Goal: Information Seeking & Learning: Learn about a topic

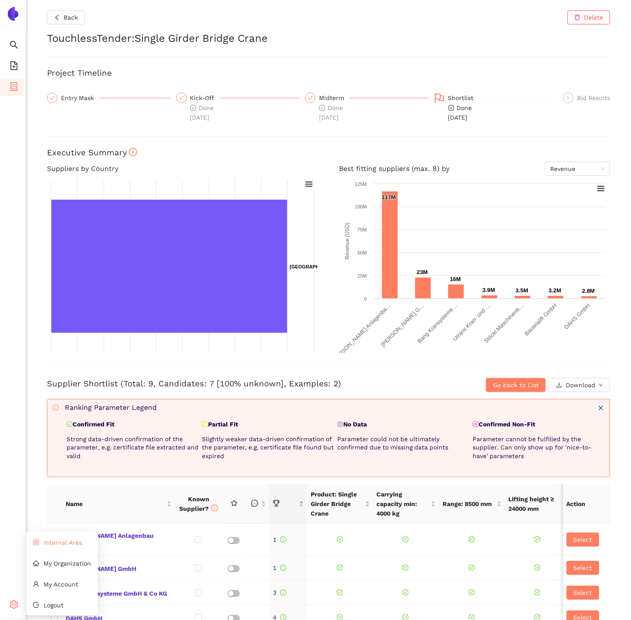
click at [57, 545] on span "Internal Area" at bounding box center [63, 542] width 39 height 7
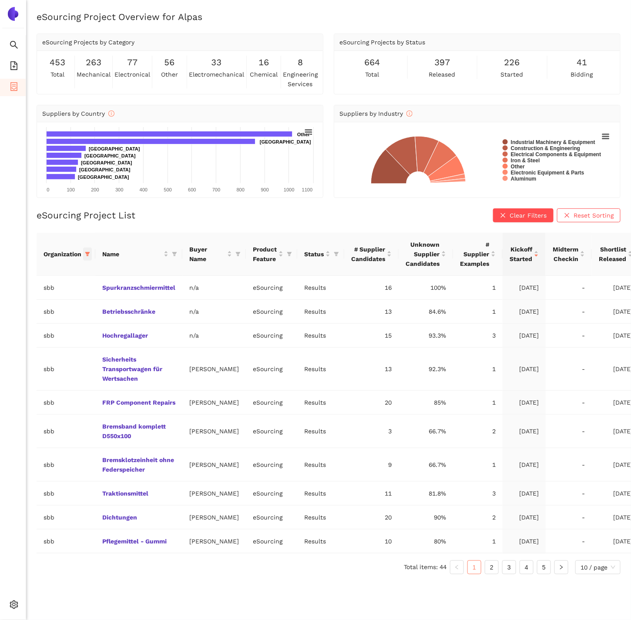
click at [88, 252] on icon "filter" at bounding box center [87, 254] width 5 height 4
click at [27, 403] on span "Reset" at bounding box center [21, 406] width 17 height 10
checkbox input "false"
click at [26, 385] on li "avl-list" at bounding box center [56, 389] width 101 height 14
checkbox input "true"
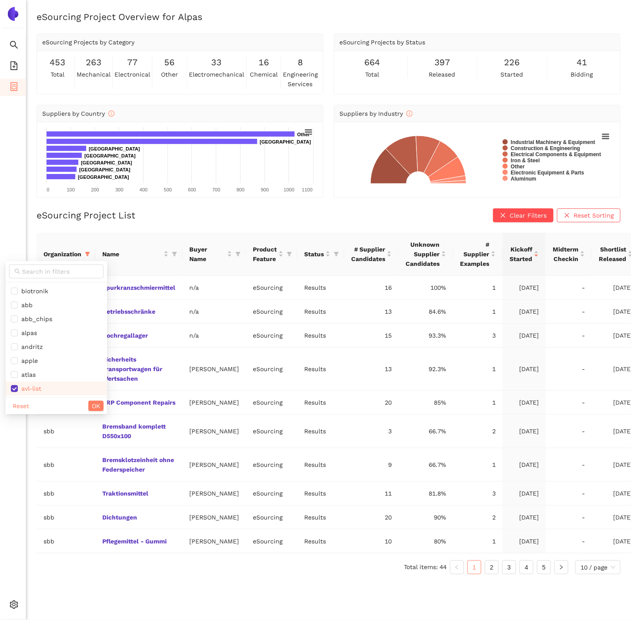
click at [88, 406] on div "Reset OK" at bounding box center [56, 405] width 101 height 17
click at [92, 405] on span "OK" at bounding box center [96, 406] width 8 height 10
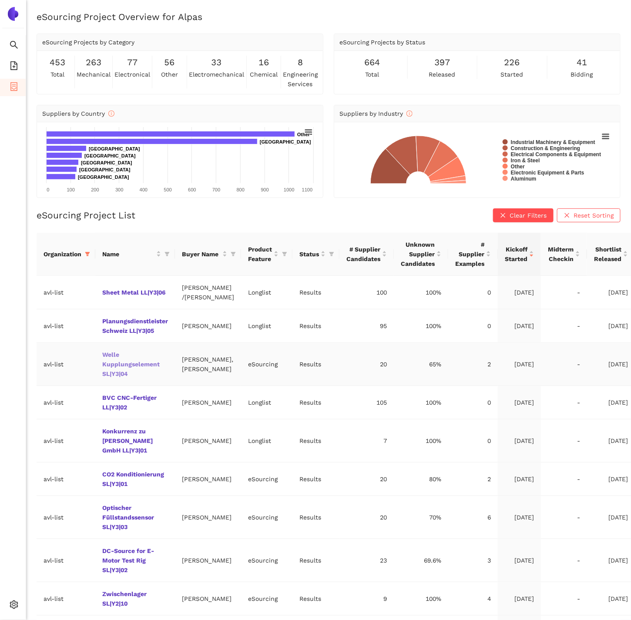
click at [0, 0] on link "Welle Kupplungselement SL|Y3|04" at bounding box center [0, 0] width 0 height 0
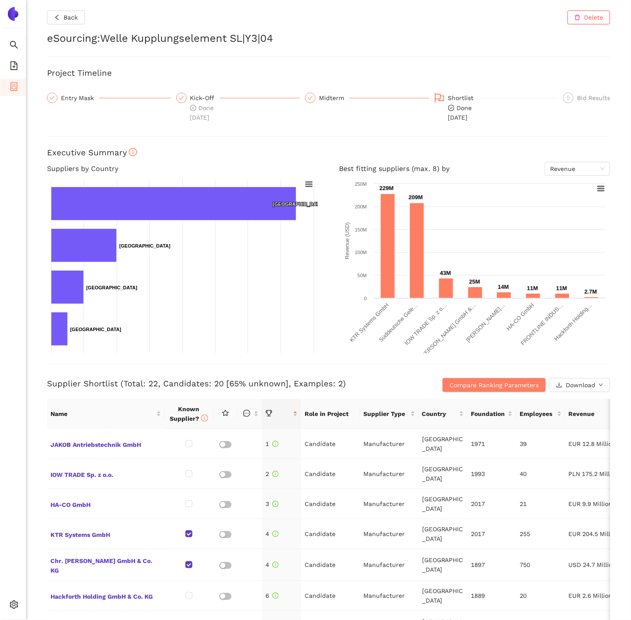
click at [211, 36] on h2 "eSourcing : Welle Kupplungselement SL|Y3|04" at bounding box center [328, 38] width 563 height 15
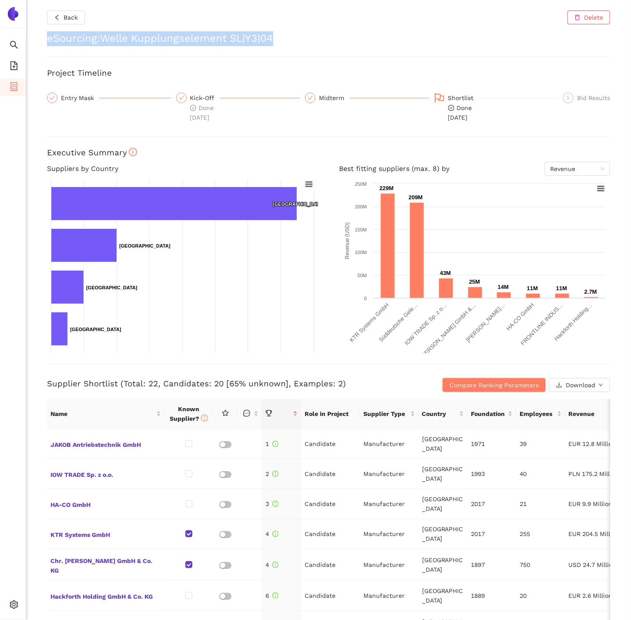
click at [211, 36] on h2 "eSourcing : Welle Kupplungselement SL|Y3|04" at bounding box center [328, 38] width 563 height 15
click at [297, 42] on h2 "eSourcing : Welle Kupplungselement SL|Y3|04" at bounding box center [328, 38] width 563 height 15
drag, startPoint x: 289, startPoint y: 42, endPoint x: 118, endPoint y: 40, distance: 171.1
click at [118, 40] on h2 "eSourcing : Welle Kupplungselement SL|Y3|04" at bounding box center [328, 38] width 563 height 15
click at [65, 24] on button "Back" at bounding box center [66, 17] width 38 height 14
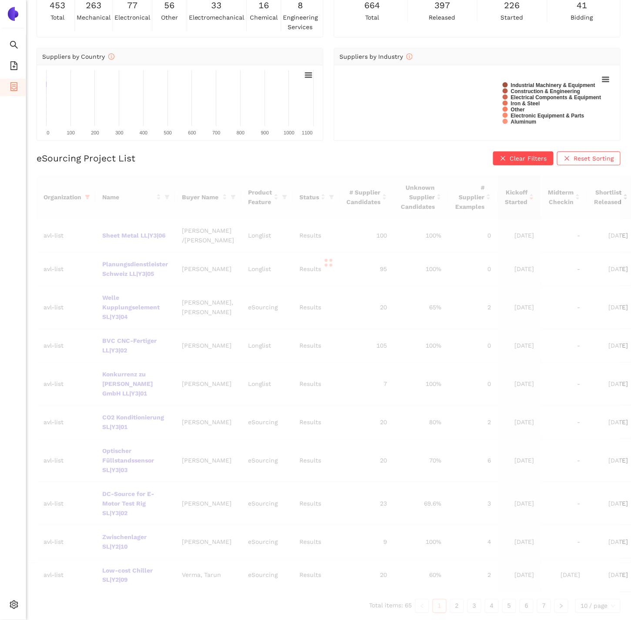
scroll to position [64, 0]
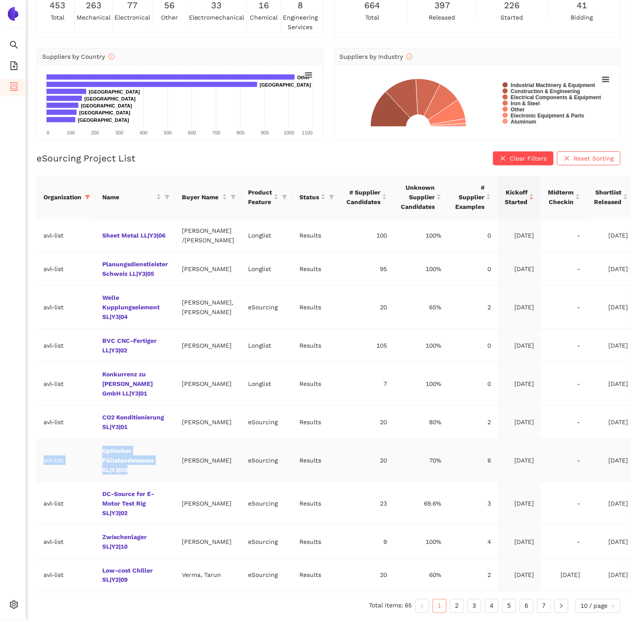
drag, startPoint x: 157, startPoint y: 472, endPoint x: 92, endPoint y: 449, distance: 68.3
click at [92, 449] on tr "avl-list Optischer Füllstandssensor SL|Y3|03 [PERSON_NAME] eSourcing Results 20…" at bounding box center [336, 460] width 598 height 43
click at [137, 475] on td "Optischer Füllstandssensor SL|Y3|03" at bounding box center [135, 460] width 80 height 43
drag, startPoint x: 145, startPoint y: 473, endPoint x: 103, endPoint y: 454, distance: 46.0
click at [103, 454] on td "Optischer Füllstandssensor SL|Y3|03" at bounding box center [135, 460] width 80 height 43
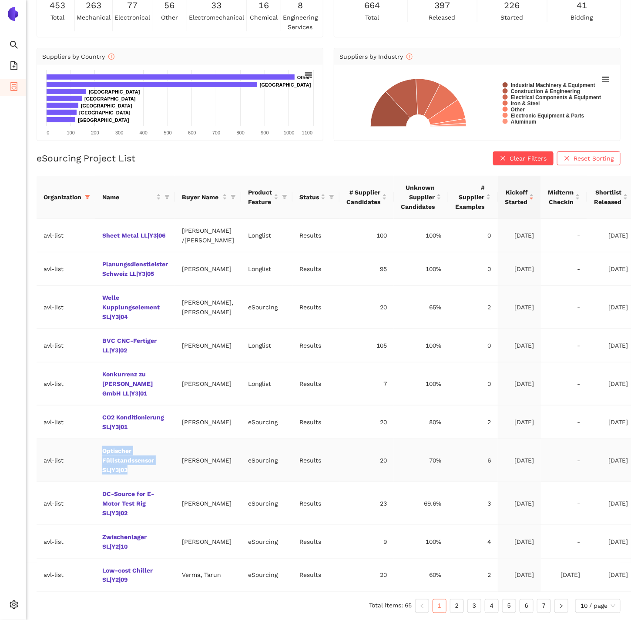
copy link "Optischer Füllstandssensor SL|Y3|03"
drag, startPoint x: 157, startPoint y: 516, endPoint x: 99, endPoint y: 494, distance: 61.7
click at [99, 494] on td "DC-Source for E-Motor Test Rig SL|Y3|02" at bounding box center [135, 503] width 80 height 43
copy link "DC-Source for E-Motor Test Rig SL|Y3|02"
click at [0, 0] on link "Optischer Füllstandssensor SL|Y3|03" at bounding box center [0, 0] width 0 height 0
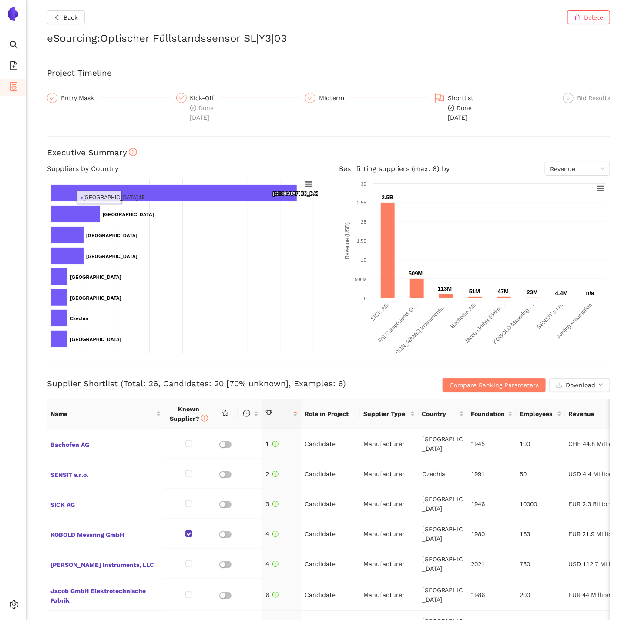
click at [75, 5] on div "Back Delete eSourcing : Optischer Füllstandssensor SL|Y3|03 Project Timeline En…" at bounding box center [328, 310] width 605 height 620
click at [75, 16] on span "Back" at bounding box center [71, 18] width 14 height 10
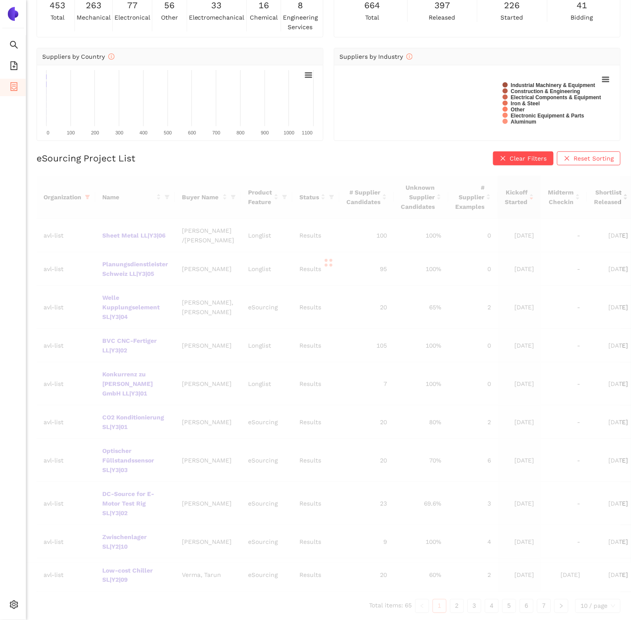
scroll to position [64, 0]
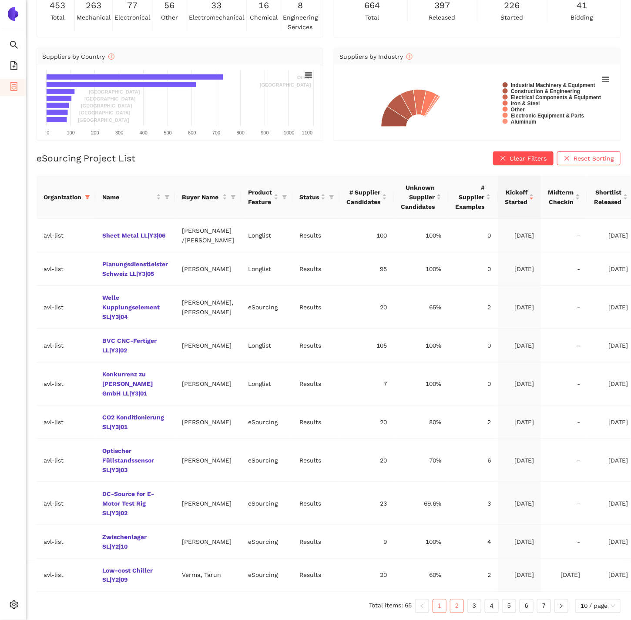
click at [458, 603] on link "2" at bounding box center [456, 606] width 13 height 13
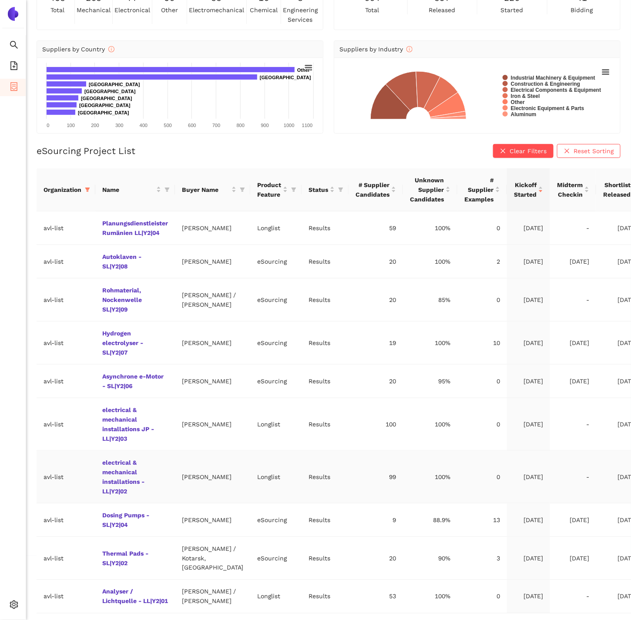
scroll to position [122, 0]
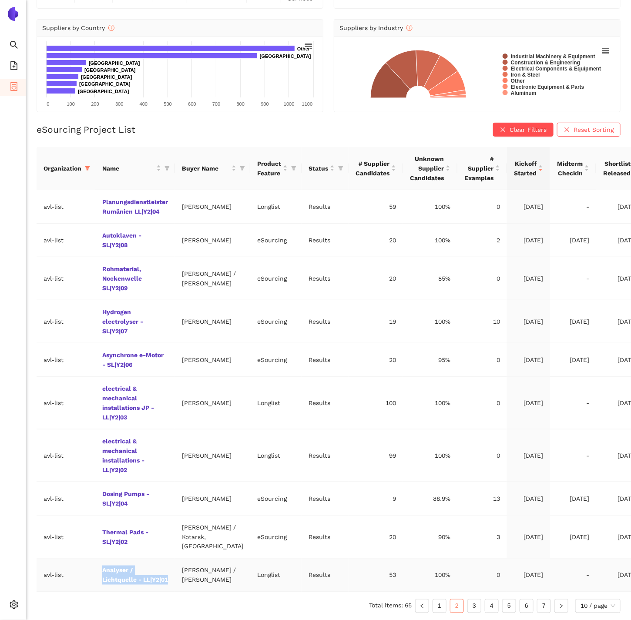
drag, startPoint x: 148, startPoint y: 579, endPoint x: 98, endPoint y: 551, distance: 57.3
click at [98, 559] on td "Analyser / Lichtquelle - LL|Y2|01" at bounding box center [135, 576] width 80 height 34
copy link "Analyser / Lichtquelle - LL|Y2|01"
click at [435, 603] on link "1" at bounding box center [439, 606] width 13 height 13
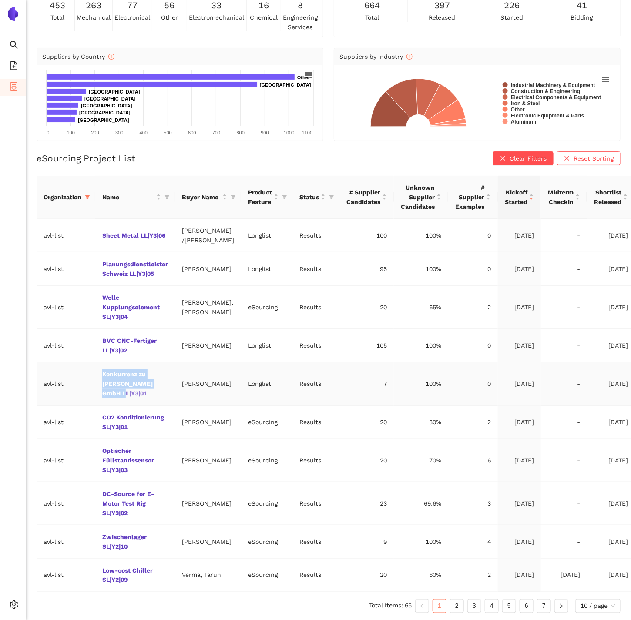
drag, startPoint x: 160, startPoint y: 396, endPoint x: 103, endPoint y: 385, distance: 58.0
click at [102, 384] on td "Konkurrenz zu [PERSON_NAME] GmbH LL|Y3|01" at bounding box center [135, 384] width 80 height 43
copy link "Konkurrenz zu [PERSON_NAME] GmbH LL|Y3|01"
drag, startPoint x: 139, startPoint y: 426, endPoint x: 97, endPoint y: 417, distance: 43.1
click at [96, 417] on td "CO2 Konditionierung SL|Y3|01" at bounding box center [135, 423] width 80 height 34
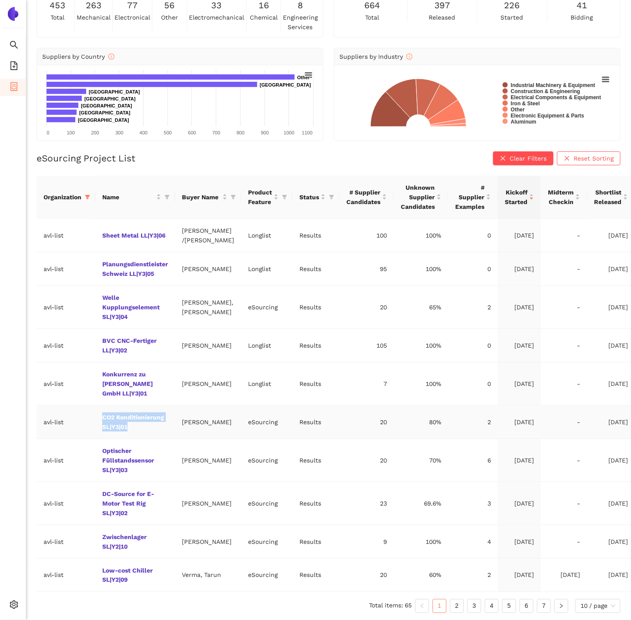
copy link "CO2 Konditionierung SL|Y3|01"
click at [0, 0] on link "Konkurrenz zu [PERSON_NAME] GmbH LL|Y3|01" at bounding box center [0, 0] width 0 height 0
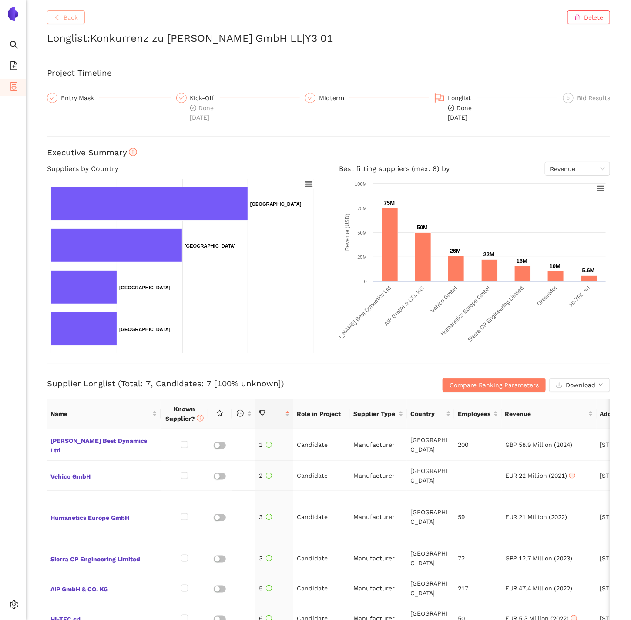
click at [60, 18] on icon "left" at bounding box center [57, 17] width 6 height 6
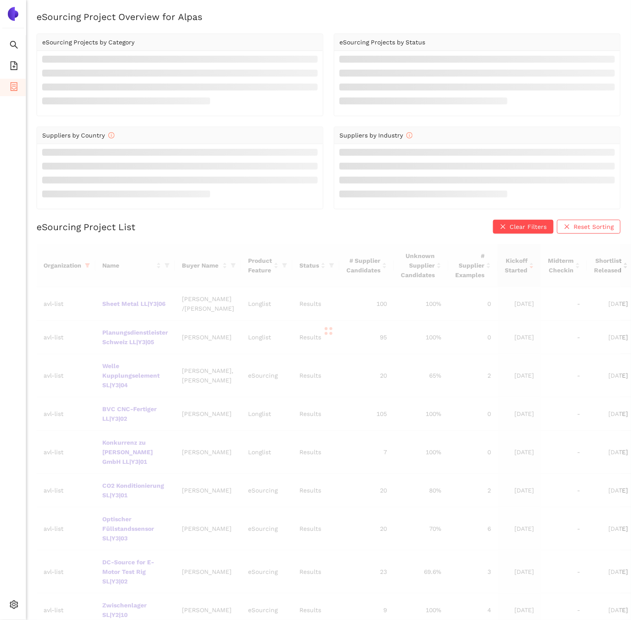
scroll to position [64, 0]
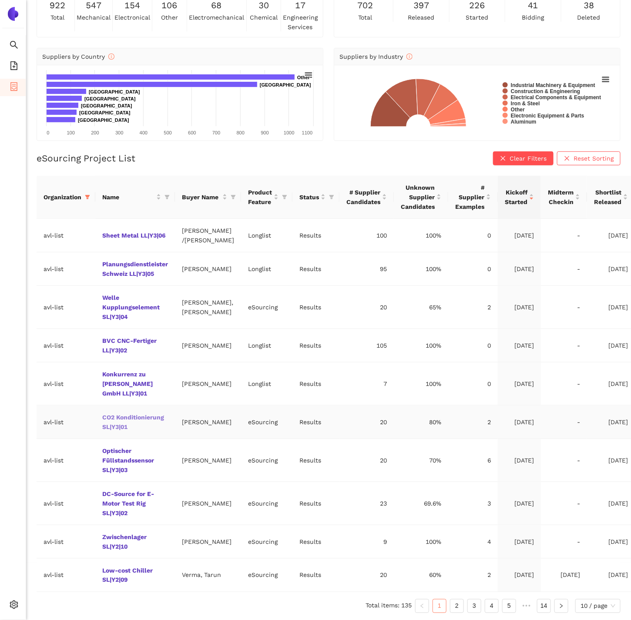
click at [0, 0] on link "CO2 Konditionierung SL|Y3|01" at bounding box center [0, 0] width 0 height 0
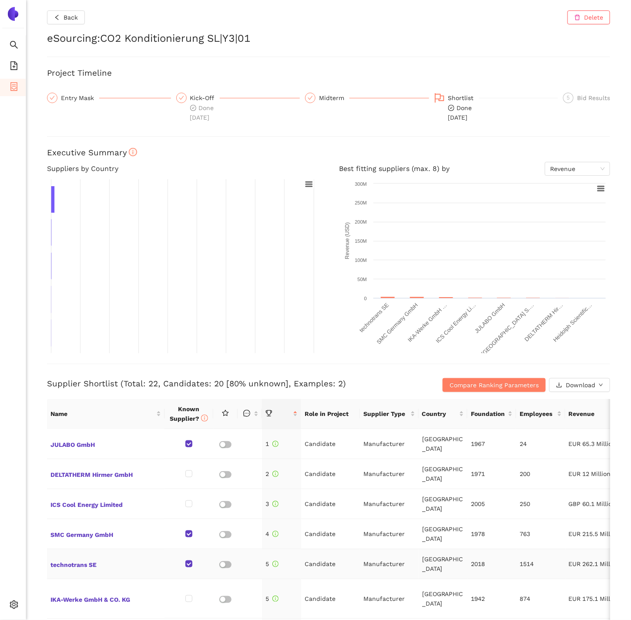
scroll to position [46, 0]
